Goal: Task Accomplishment & Management: Manage account settings

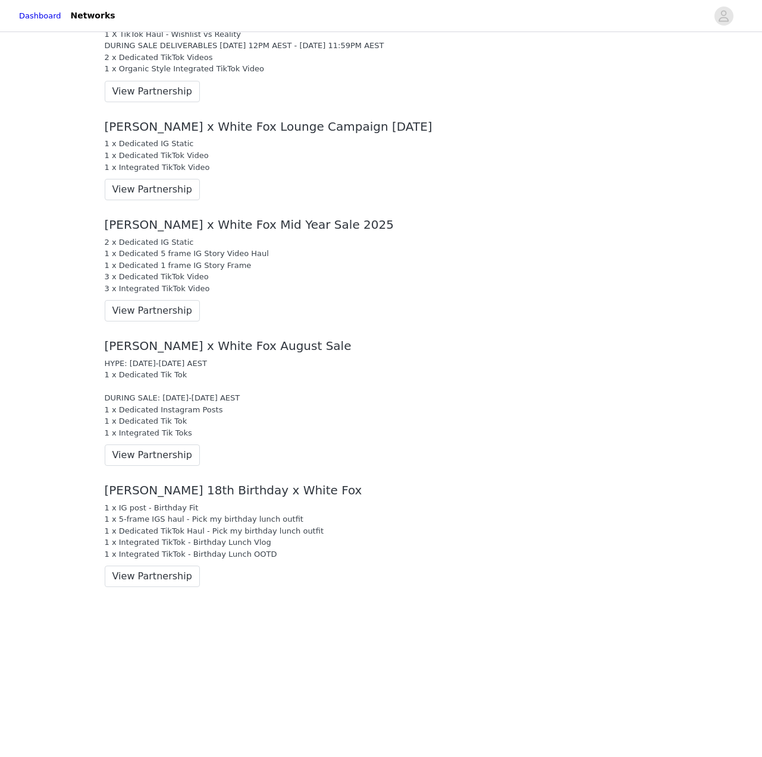
scroll to position [1500, 0]
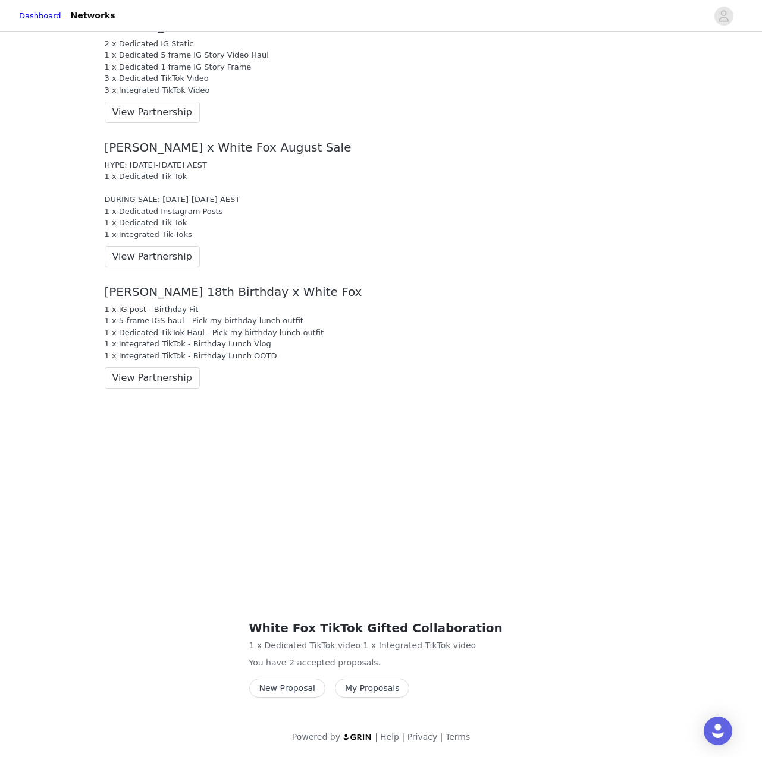
click at [96, 526] on div "White Fox TikTok Gifted Collaboration 1 x Dedicated TikTok video 1 x Integrated…" at bounding box center [381, 557] width 571 height 319
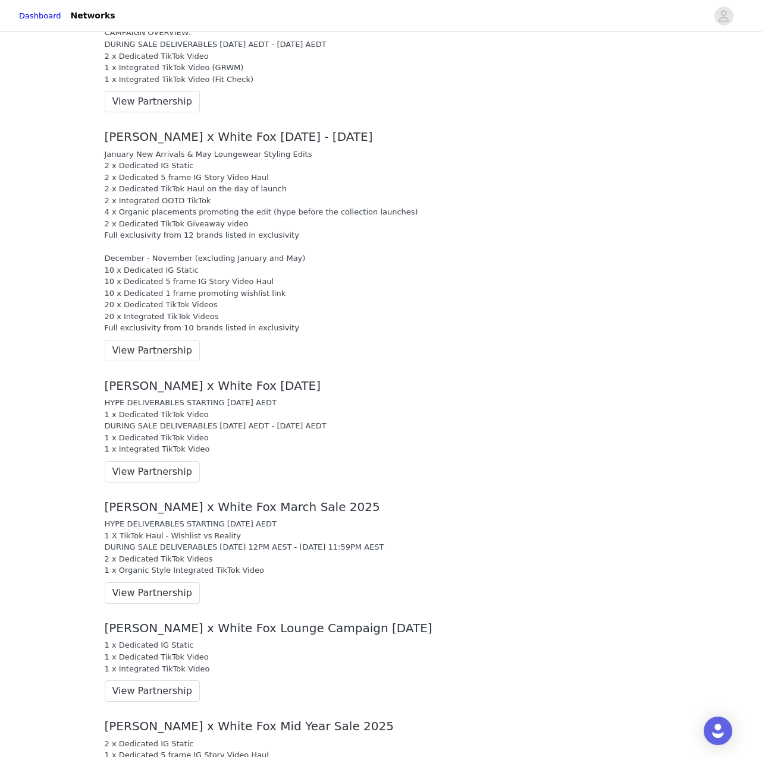
scroll to position [797, 0]
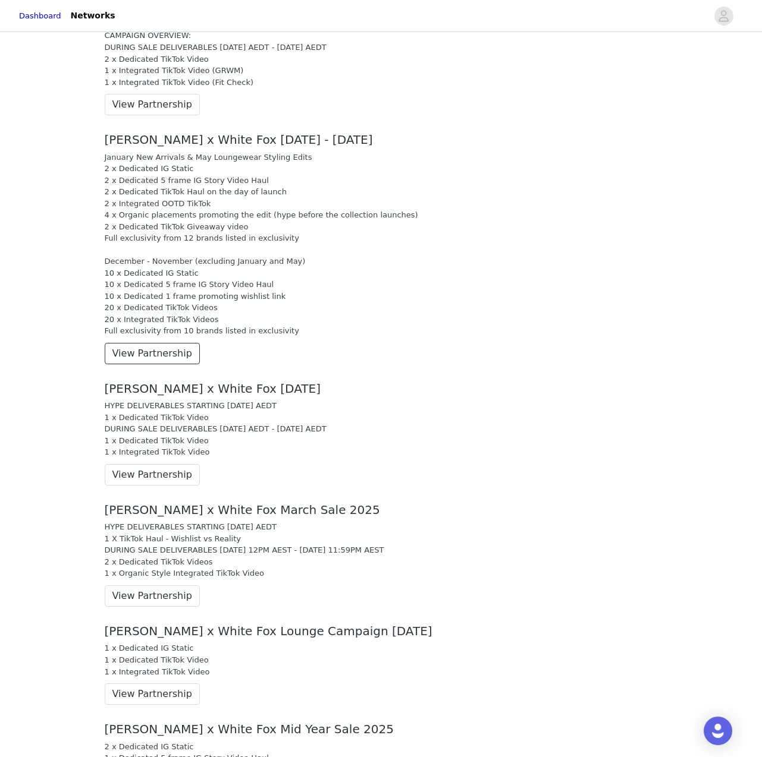
click at [183, 353] on button "View Partnership" at bounding box center [152, 353] width 95 height 21
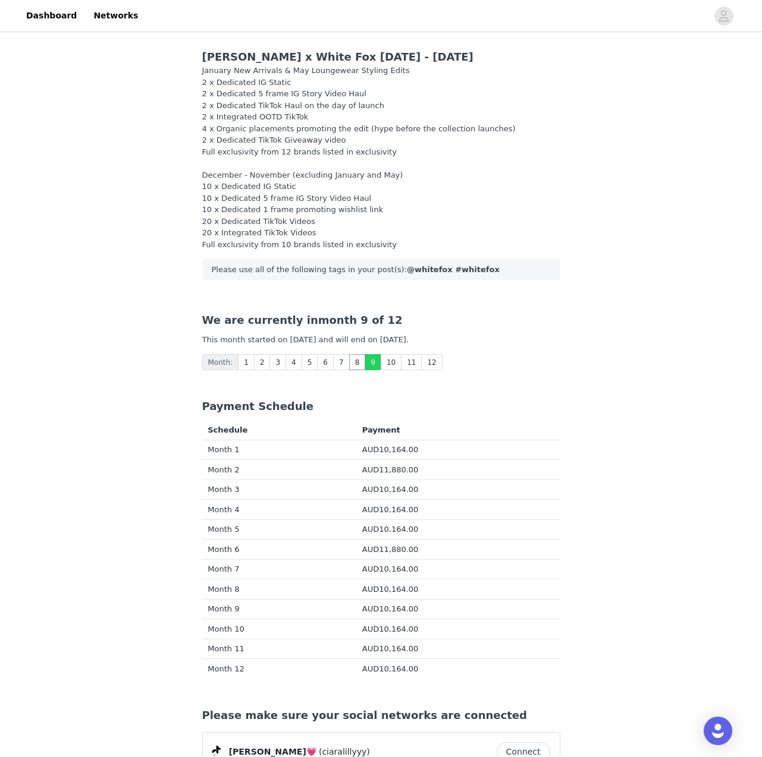
click at [353, 366] on link "8" at bounding box center [357, 362] width 17 height 16
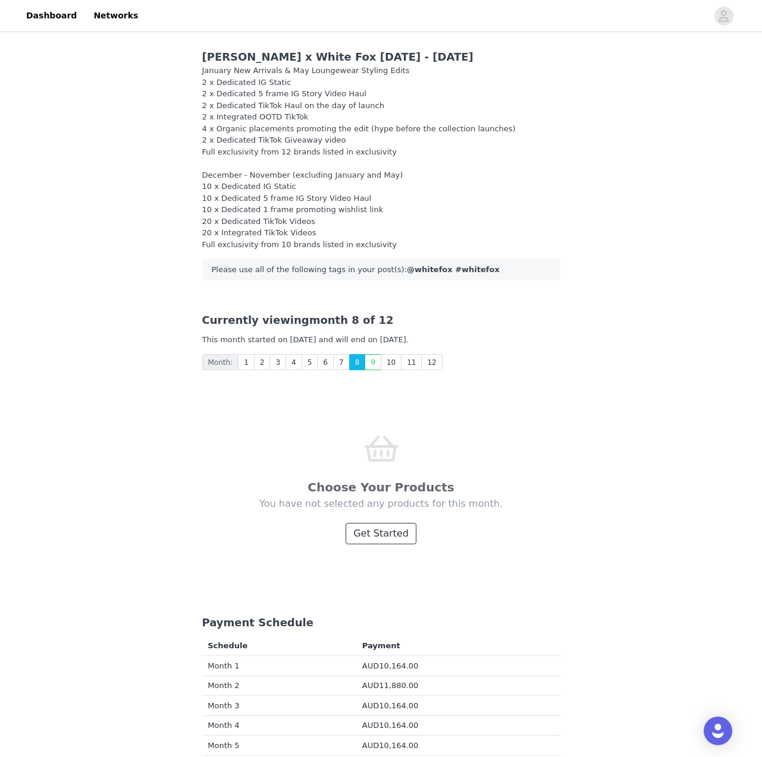
click at [372, 528] on button "Get Started" at bounding box center [380, 533] width 71 height 21
